Goal: Understand site structure: Grasp the organization and layout of the website

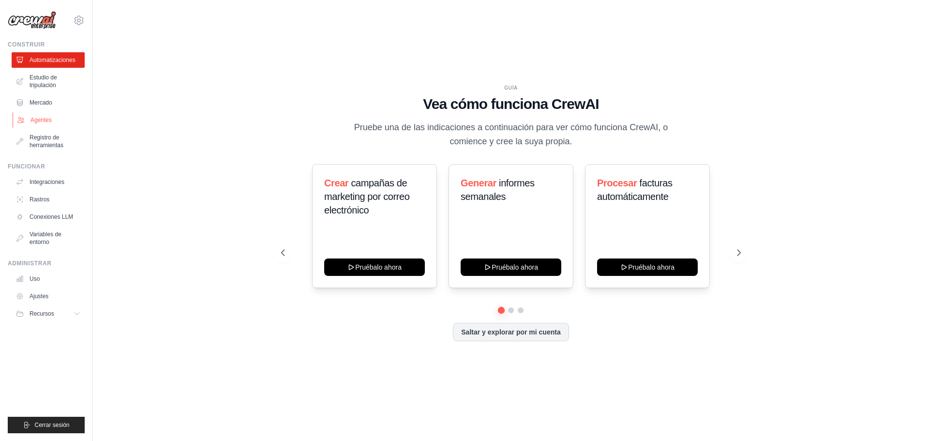
click at [60, 121] on link "Agentes" at bounding box center [49, 119] width 73 height 15
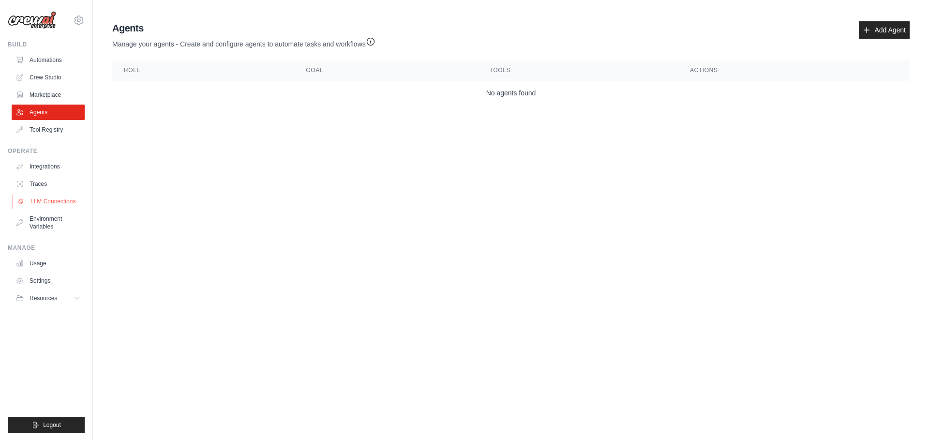
click at [77, 196] on link "LLM Connections" at bounding box center [49, 200] width 73 height 15
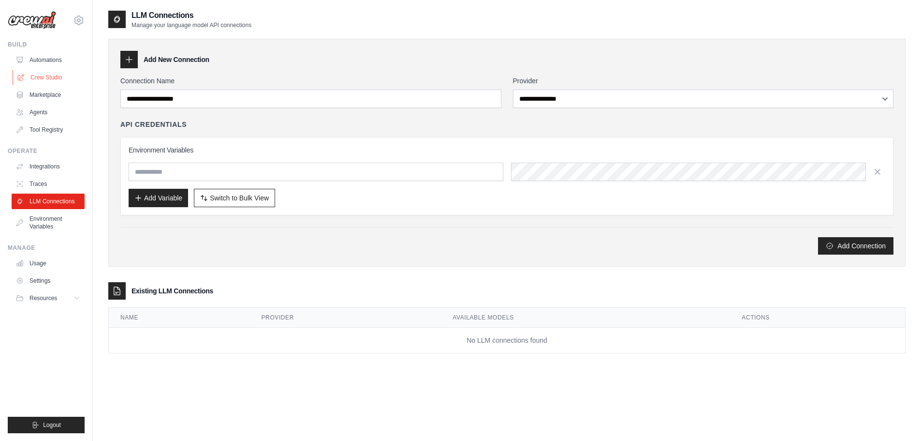
click at [55, 78] on link "Crew Studio" at bounding box center [49, 77] width 73 height 15
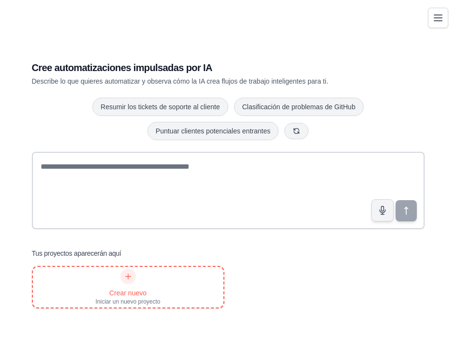
click at [125, 281] on icon at bounding box center [128, 277] width 8 height 8
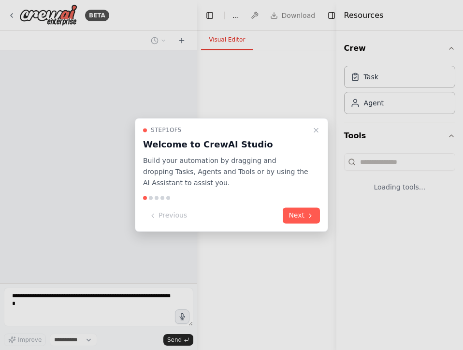
select select "****"
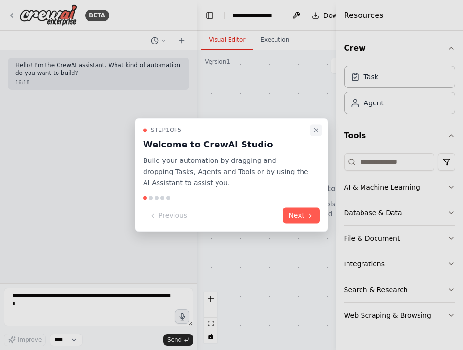
click at [317, 133] on icon "Close walkthrough" at bounding box center [316, 130] width 8 height 8
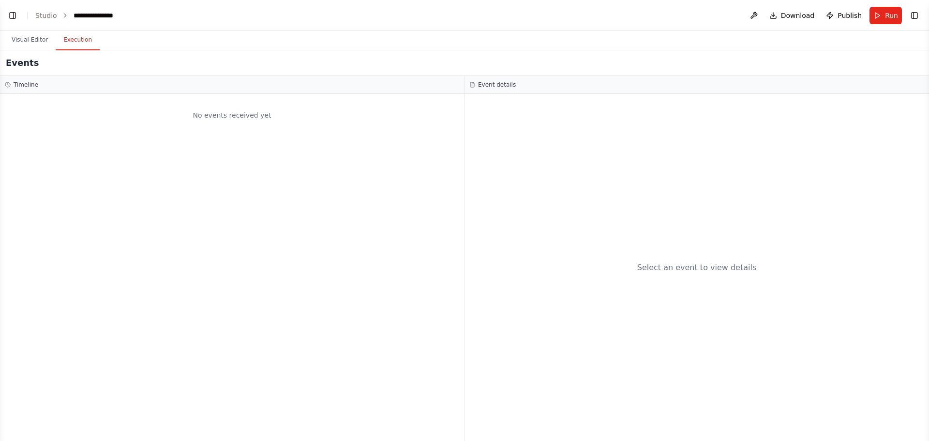
click at [80, 45] on button "Execution" at bounding box center [78, 40] width 44 height 20
click at [49, 40] on button "Visual Editor" at bounding box center [30, 40] width 52 height 20
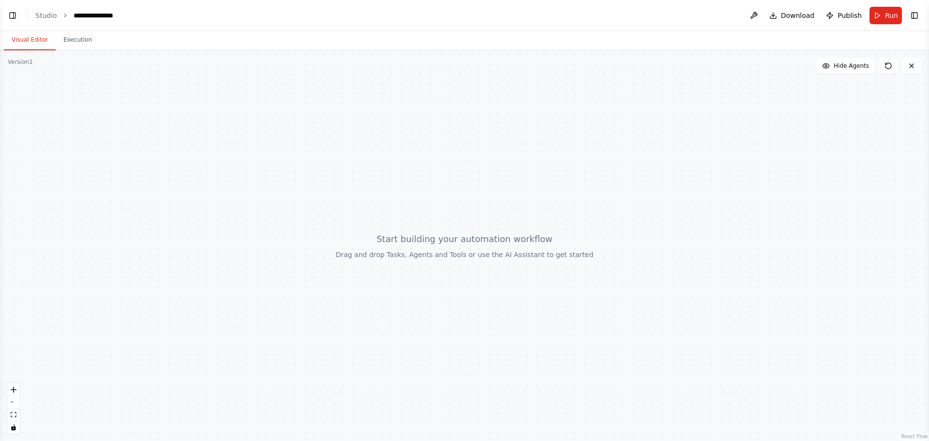
click at [45, 20] on li "Studio" at bounding box center [46, 16] width 22 height 10
click at [45, 14] on link "Studio" at bounding box center [46, 16] width 22 height 8
